Goal: Information Seeking & Learning: Learn about a topic

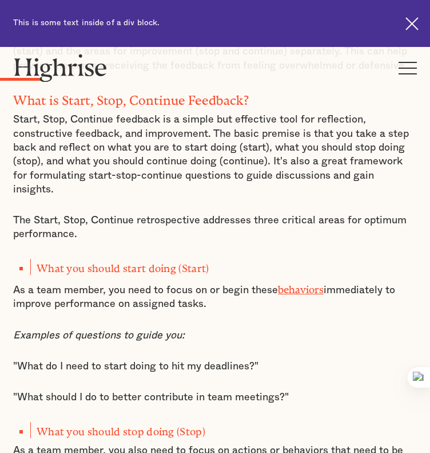
scroll to position [772, 0]
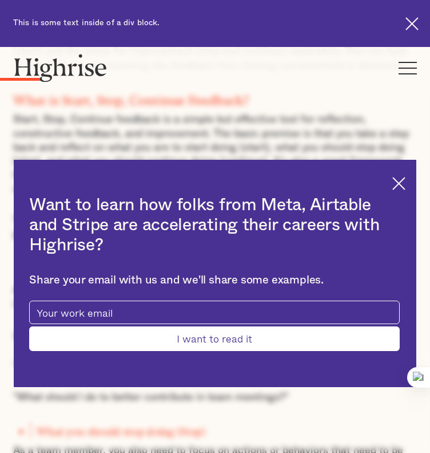
click at [393, 180] on img at bounding box center [399, 183] width 13 height 13
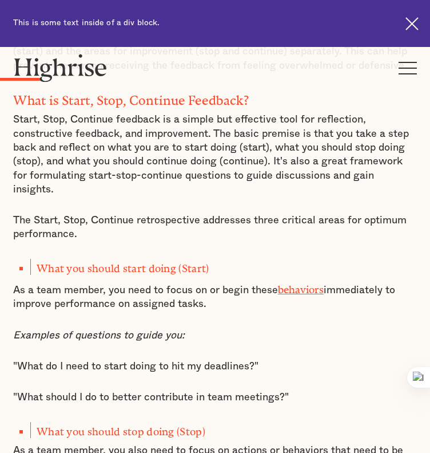
click at [355, 72] on p "Start, Stop, and Continue is popular because it is concise and makes it easy to…" at bounding box center [215, 37] width 404 height 69
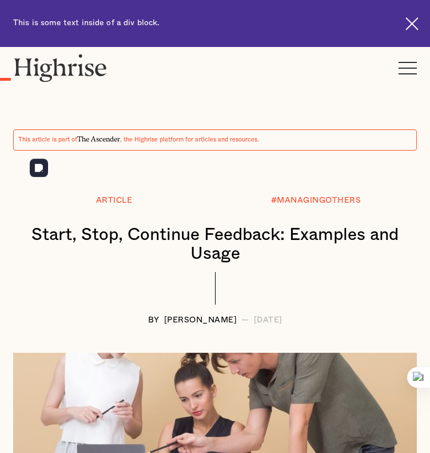
scroll to position [0, 0]
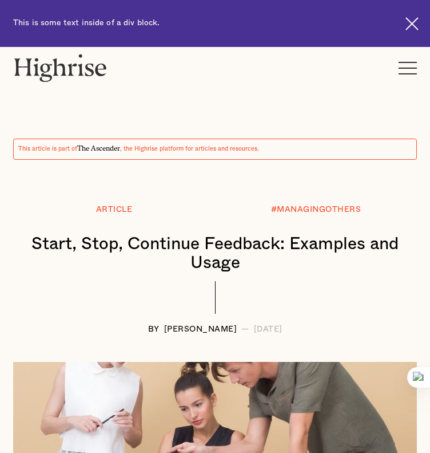
click at [164, 325] on div "[PERSON_NAME]" at bounding box center [200, 329] width 73 height 9
drag, startPoint x: 137, startPoint y: 302, endPoint x: 216, endPoint y: 304, distance: 79.0
click at [216, 325] on div "BY [PERSON_NAME] — [DATE]" at bounding box center [215, 329] width 404 height 9
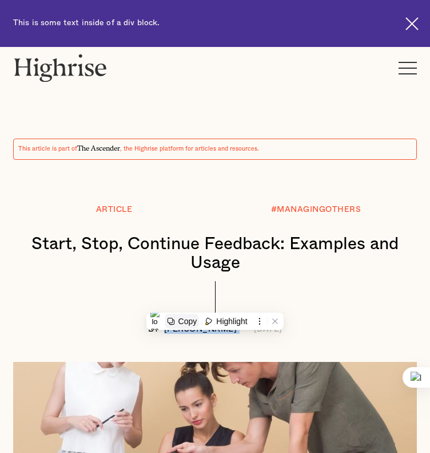
click at [189, 322] on div "Copy" at bounding box center [188, 321] width 19 height 9
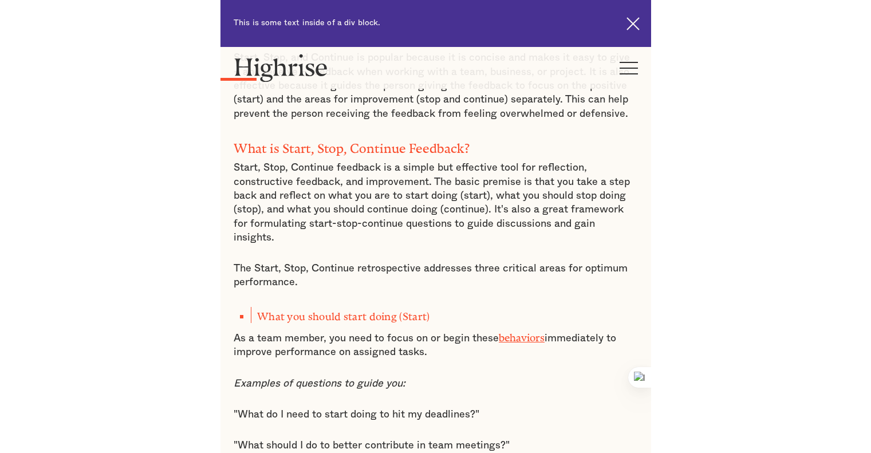
scroll to position [728, 0]
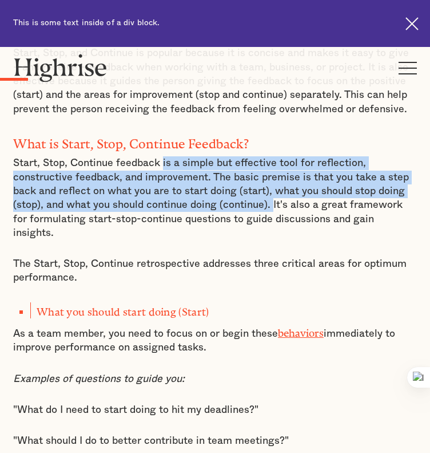
drag, startPoint x: 169, startPoint y: 272, endPoint x: 307, endPoint y: 315, distance: 144.5
click at [307, 240] on p "Start, Stop, Continue feedback is a simple but effective tool for reflection, c…" at bounding box center [215, 198] width 404 height 84
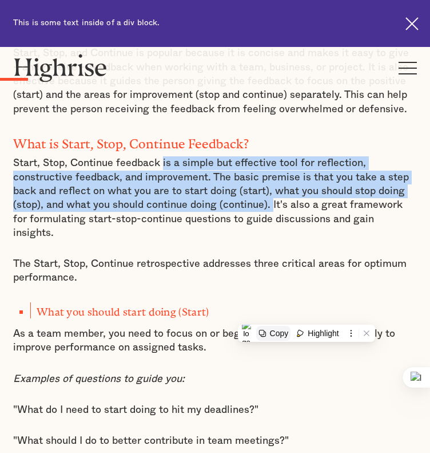
click at [274, 335] on div "Copy" at bounding box center [279, 333] width 19 height 9
